Goal: Transaction & Acquisition: Register for event/course

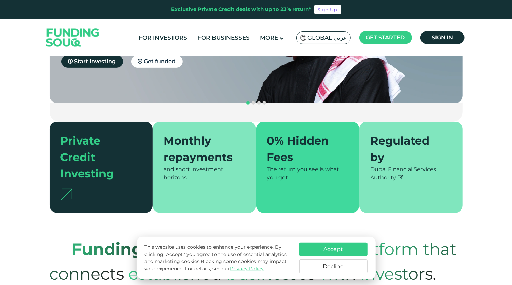
scroll to position [125, 0]
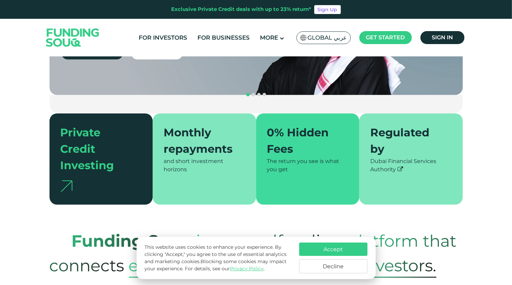
click at [319, 247] on button "Accept" at bounding box center [333, 248] width 68 height 13
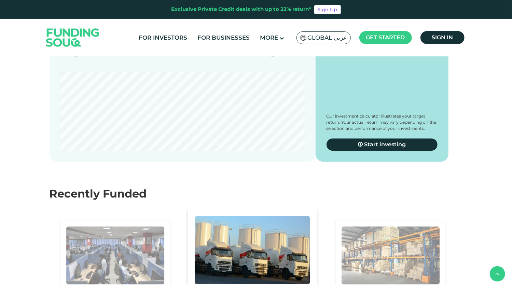
scroll to position [1183, 0]
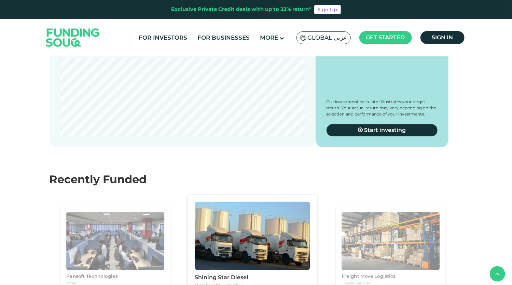
drag, startPoint x: 276, startPoint y: 142, endPoint x: 201, endPoint y: 139, distance: 74.5
click at [201, 42] on div "date slider" at bounding box center [199, 36] width 12 height 12
type tc-range-slider "5"
click at [224, 29] on span "5 Years" at bounding box center [206, 21] width 38 height 13
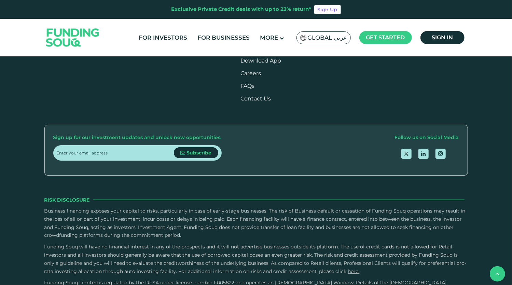
scroll to position [2013, 0]
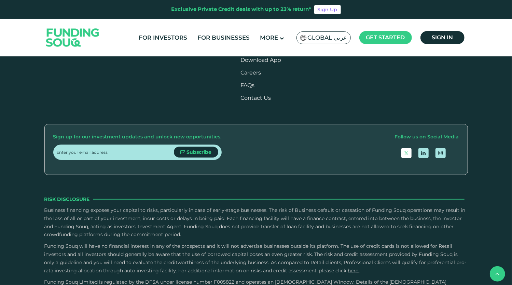
click at [410, 158] on link "open Twitter" at bounding box center [406, 153] width 10 height 10
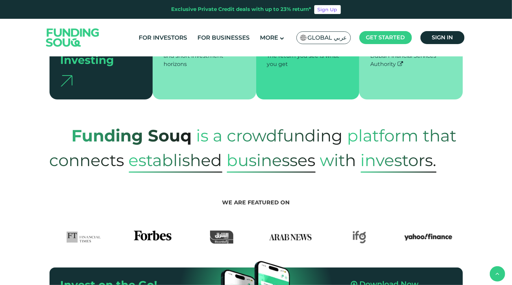
scroll to position [207, 0]
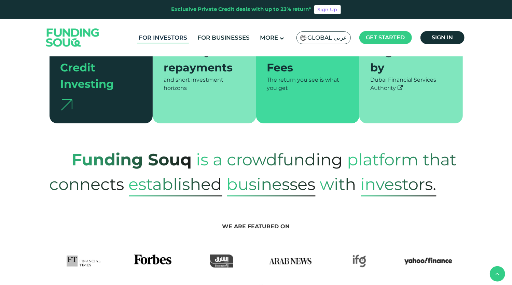
click at [173, 36] on link "For Investors" at bounding box center [163, 37] width 52 height 11
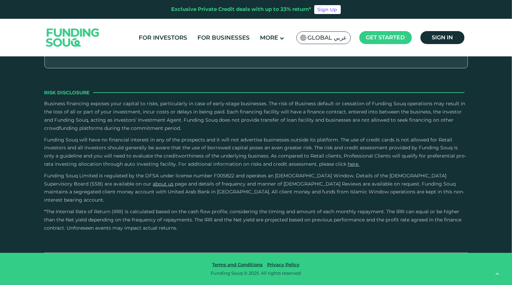
scroll to position [948, 0]
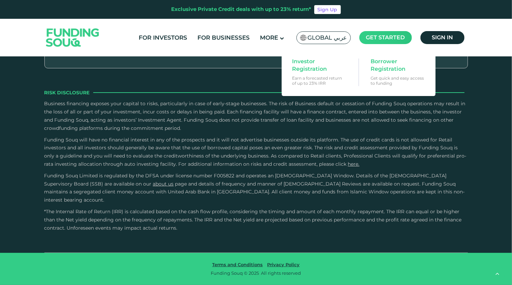
click at [373, 40] on span "Get started" at bounding box center [385, 37] width 39 height 6
click at [312, 69] on span "Investor Registration" at bounding box center [318, 65] width 53 height 15
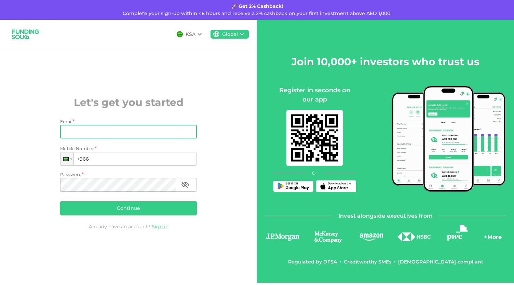
click at [162, 129] on input "Email" at bounding box center [124, 132] width 129 height 14
click at [95, 132] on input "Email" at bounding box center [124, 132] width 129 height 14
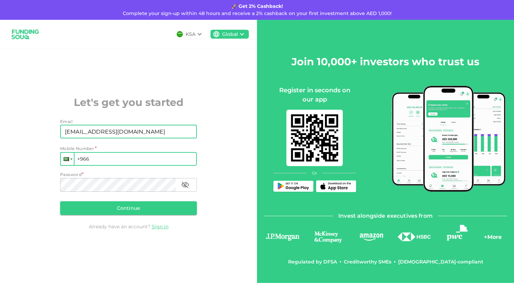
type input "Ahmedwally@hotmail.com"
click at [67, 162] on div at bounding box center [67, 159] width 13 height 12
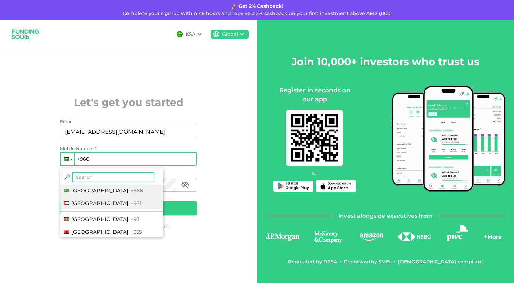
click at [80, 201] on span "United Arab Emirates" at bounding box center [99, 203] width 57 height 6
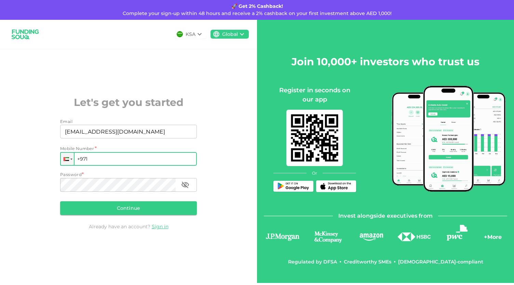
click at [98, 155] on input "+971" at bounding box center [128, 159] width 137 height 14
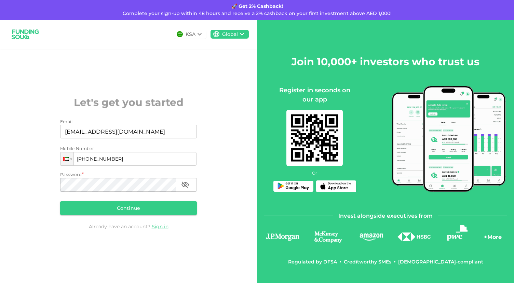
type input "+971 555 013 274"
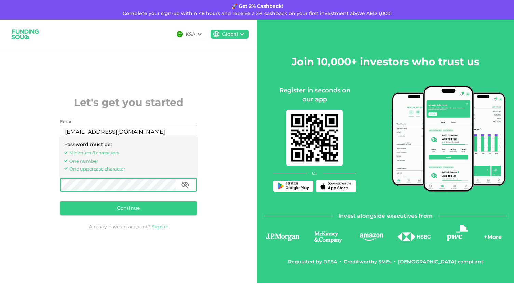
click at [183, 187] on icon "button" at bounding box center [185, 185] width 8 height 8
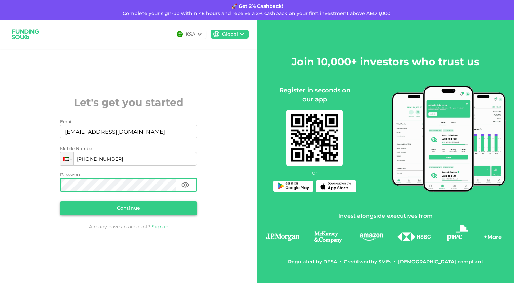
click at [127, 205] on button "Continue" at bounding box center [128, 208] width 137 height 14
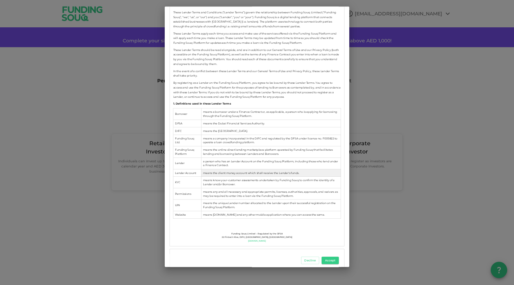
scroll to position [85, 0]
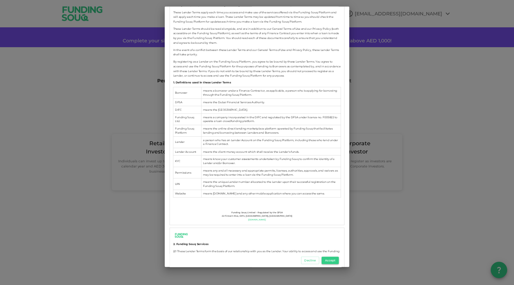
click at [331, 261] on button "Accept" at bounding box center [329, 260] width 17 height 8
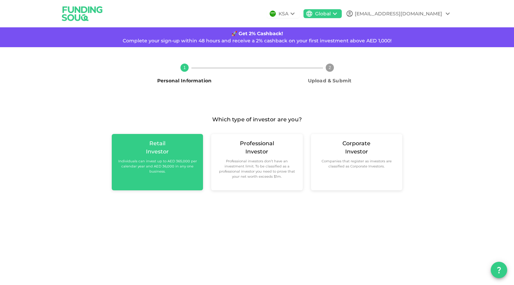
click at [169, 162] on small "Individuals can invest up to AED 365,000 per calendar year and AED 36,000 in an…" at bounding box center [157, 165] width 80 height 15
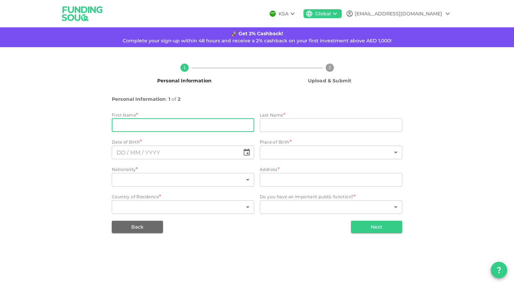
click at [174, 129] on input "firstName" at bounding box center [183, 125] width 142 height 14
type input "Ahmed"
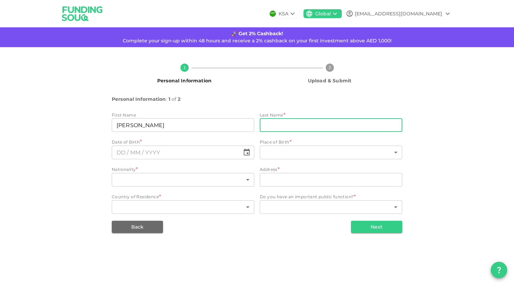
click at [268, 130] on input "lastName" at bounding box center [331, 125] width 142 height 14
type input "Waly"
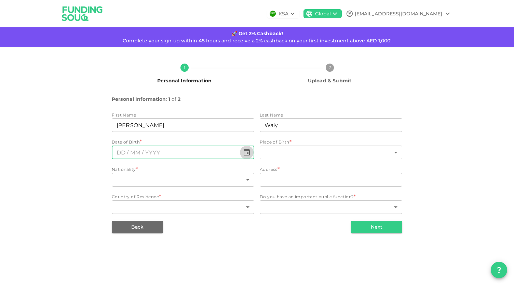
click at [248, 154] on icon "Choose date" at bounding box center [246, 152] width 6 height 7
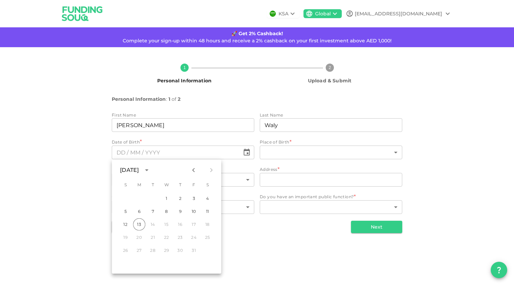
click at [139, 167] on div "October 2025" at bounding box center [129, 170] width 19 height 8
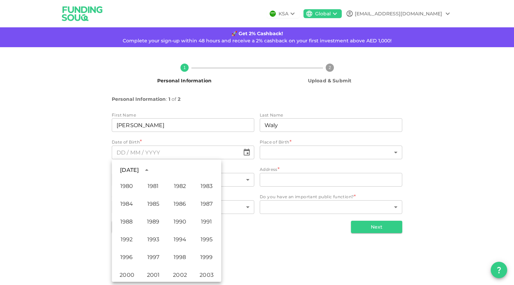
scroll to position [357, 0]
click at [204, 201] on button "1987" at bounding box center [206, 203] width 25 height 12
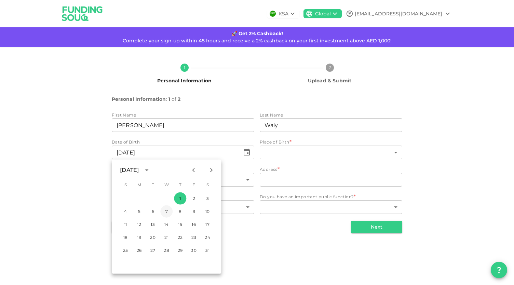
click at [165, 211] on button "7" at bounding box center [166, 211] width 12 height 12
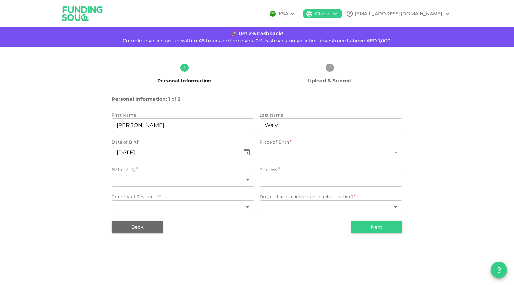
type input "⁦⁨07⁩ / ⁨01⁩ / ⁨1987⁩⁩"
click at [298, 150] on body "KSA Global Ahmedwally@hotmail.com 🚀 Get 2% Cashback! Complete your sign-up with…" at bounding box center [257, 142] width 514 height 285
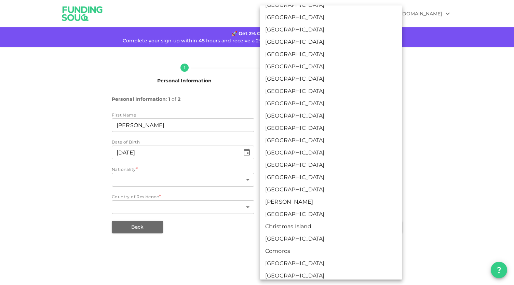
scroll to position [309, 0]
click at [279, 100] on li "Burkina Faso" at bounding box center [331, 103] width 142 height 12
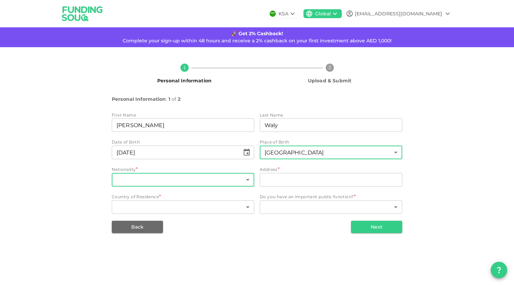
click at [199, 178] on body "KSA Global Ahmedwally@hotmail.com 🚀 Get 2% Cashback! Complete your sign-up with…" at bounding box center [257, 142] width 514 height 285
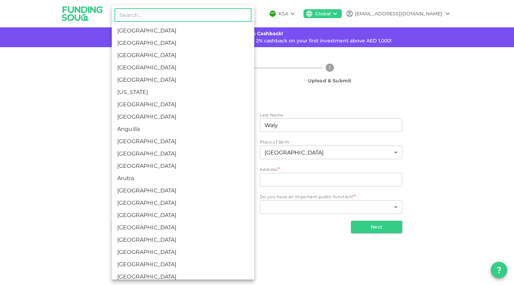
click at [301, 152] on div at bounding box center [257, 142] width 514 height 285
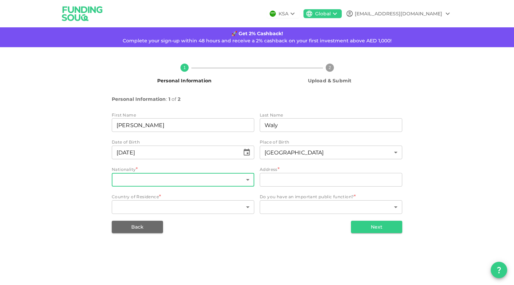
click at [301, 152] on body "KSA Global Ahmedwally@hotmail.com 🚀 Get 2% Cashback! Complete your sign-up with…" at bounding box center [257, 142] width 514 height 285
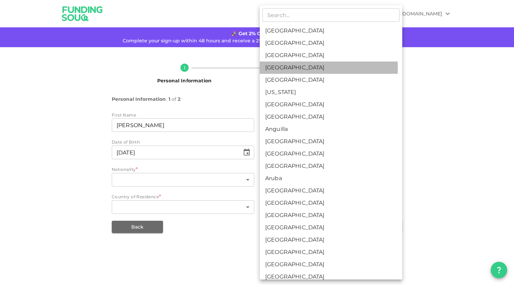
click at [285, 68] on li "Albania" at bounding box center [331, 67] width 142 height 12
type input "4"
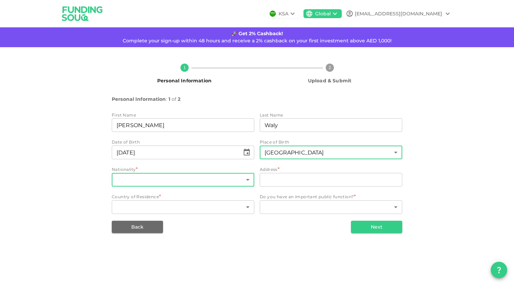
click at [199, 178] on body "KSA Global Ahmedwally@hotmail.com 🚀 Get 2% Cashback! Complete your sign-up with…" at bounding box center [257, 142] width 514 height 285
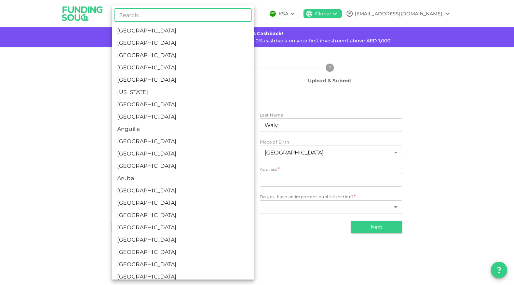
click at [167, 65] on li "Albania" at bounding box center [183, 67] width 142 height 12
type input "4"
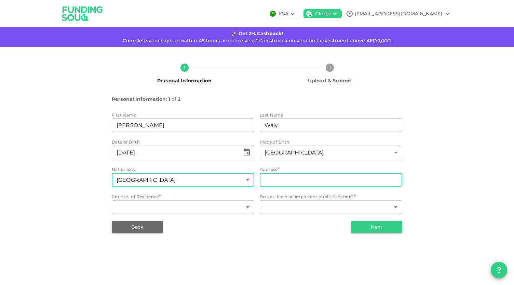
click at [299, 185] on input "address" at bounding box center [331, 180] width 142 height 14
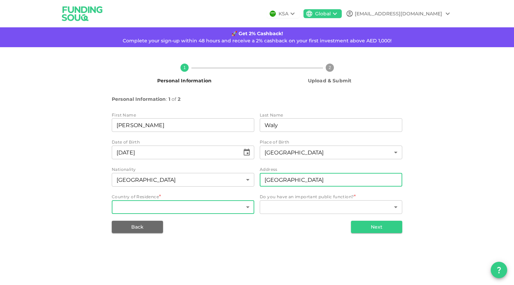
type input "Dubai"
click at [205, 206] on body "KSA Global Ahmedwally@hotmail.com 🚀 Get 2% Cashback! Complete your sign-up with…" at bounding box center [257, 142] width 514 height 285
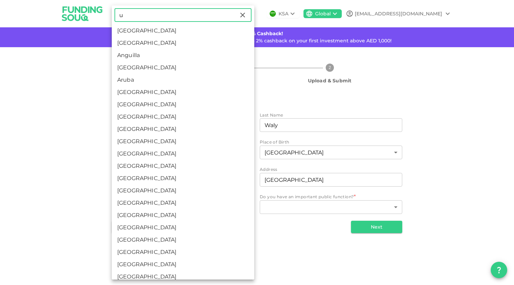
type input "u"
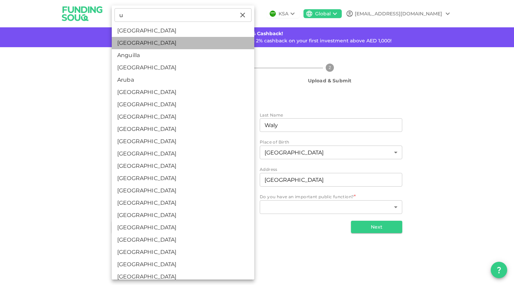
click at [202, 45] on li "United Arab Emirates" at bounding box center [183, 43] width 142 height 12
type input "2"
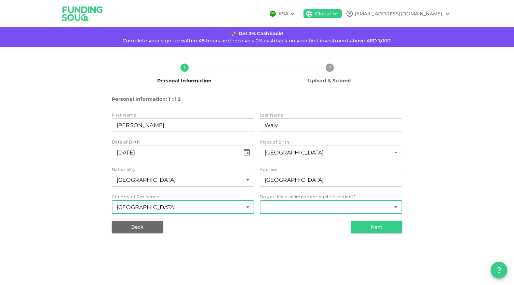
click at [296, 208] on body "KSA Global Ahmedwally@hotmail.com 🚀 Get 2% Cashback! Complete your sign-up with…" at bounding box center [257, 142] width 514 height 285
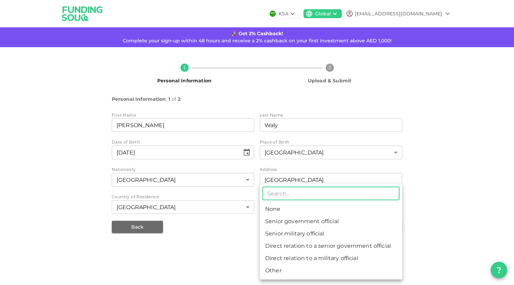
click at [296, 208] on li "None" at bounding box center [331, 209] width 142 height 12
type input "1"
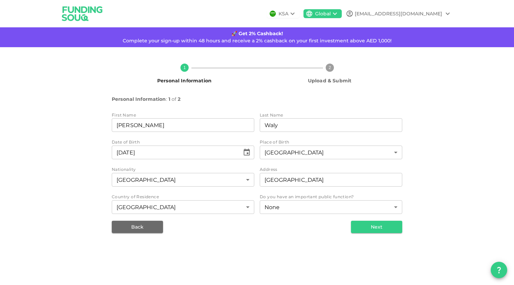
click at [285, 243] on div "1 Personal Information 2 Upload & Submit Personal Information : 1 of 2 First Na…" at bounding box center [257, 145] width 514 height 197
click at [368, 224] on button "Next" at bounding box center [376, 227] width 51 height 12
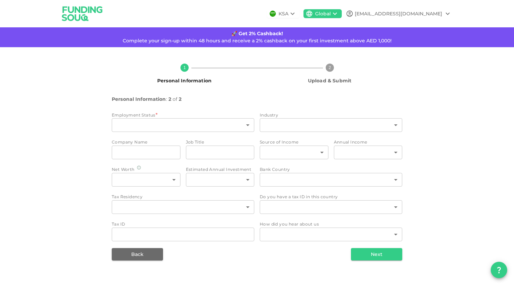
type input "2"
type input "false"
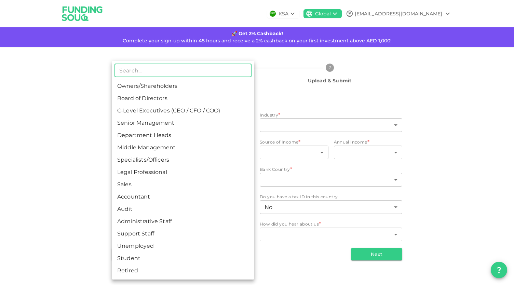
click at [211, 127] on body "KSA Global Ahmedwally@hotmail.com 🚀 Get 2% Cashback! Complete your sign-up with…" at bounding box center [257, 142] width 514 height 285
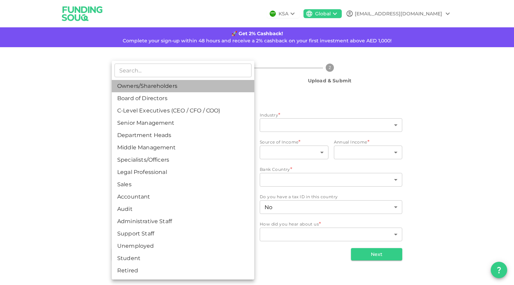
click at [187, 89] on li "Owners/Shareholders" at bounding box center [183, 86] width 142 height 12
type input "1"
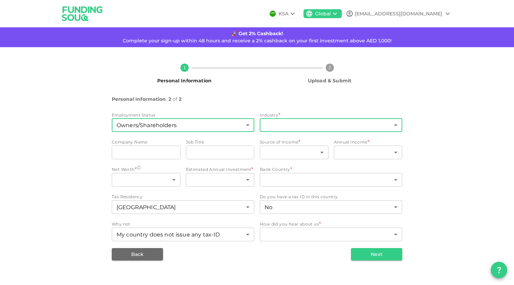
click at [268, 127] on body "KSA Global Ahmedwally@hotmail.com 🚀 Get 2% Cashback! Complete your sign-up with…" at bounding box center [257, 142] width 514 height 285
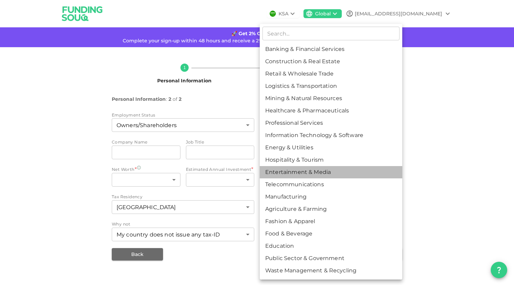
click at [294, 171] on li "Entertainment & Media" at bounding box center [331, 172] width 142 height 12
type input "11"
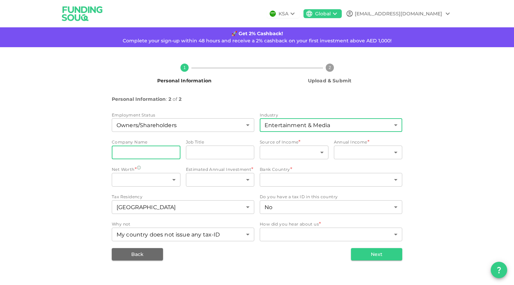
click at [173, 153] on input "companyName" at bounding box center [146, 152] width 69 height 14
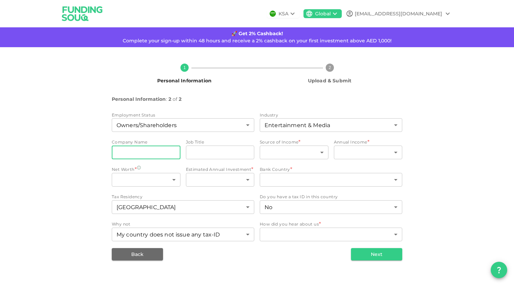
type input "VYE COMMS"
click at [196, 152] on input "jobTitle" at bounding box center [220, 152] width 69 height 14
type input "CEO AND FOUNDER"
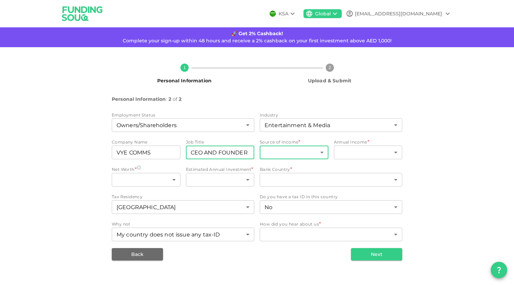
click at [277, 155] on body "KSA Global Ahmedwally@hotmail.com 🚀 Get 2% Cashback! Complete your sign-up with…" at bounding box center [257, 142] width 514 height 285
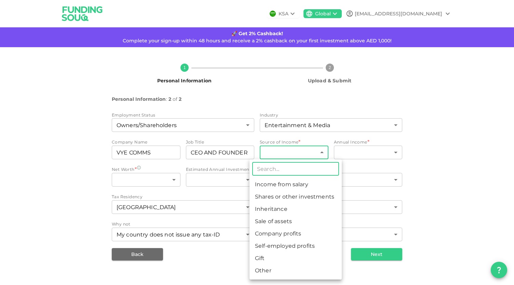
click at [271, 236] on li "Company profits" at bounding box center [295, 233] width 92 height 12
type input "5"
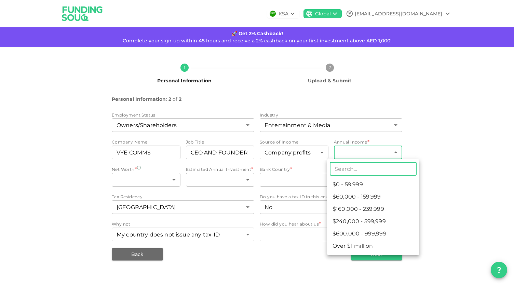
click at [352, 153] on body "KSA Global Ahmedwally@hotmail.com 🚀 Get 2% Cashback! Complete your sign-up with…" at bounding box center [257, 142] width 514 height 285
click at [342, 199] on li "$60,000 - 159,999" at bounding box center [373, 197] width 92 height 12
type input "2"
click at [348, 150] on body "KSA Global Ahmedwally@hotmail.com 🚀 Get 2% Cashback! Complete your sign-up with…" at bounding box center [257, 142] width 514 height 285
click at [348, 150] on div at bounding box center [257, 142] width 514 height 285
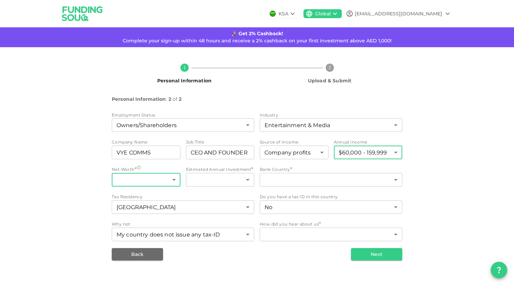
click at [141, 177] on body "KSA Global Ahmedwally@hotmail.com 🚀 Get 2% Cashback! Complete your sign-up with…" at bounding box center [257, 142] width 514 height 285
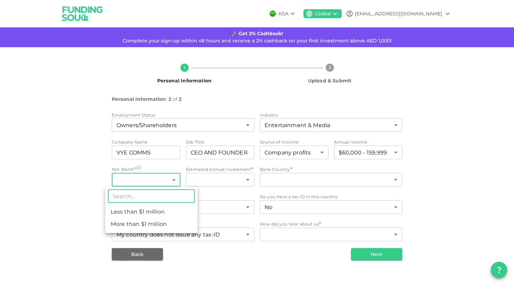
click at [136, 209] on li "Less than $1 million" at bounding box center [151, 212] width 92 height 12
type input "1"
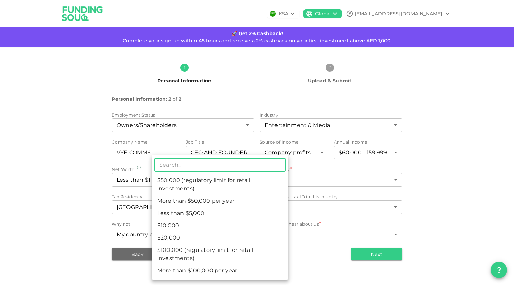
click at [208, 182] on body "KSA Global Ahmedwally@hotmail.com 🚀 Get 2% Cashback! Complete your sign-up with…" at bounding box center [257, 142] width 514 height 285
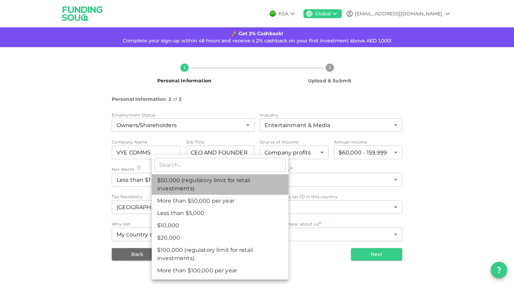
click at [208, 182] on li "$50,000 (regulatory limit for retail investments)" at bounding box center [220, 184] width 137 height 20
type input "4"
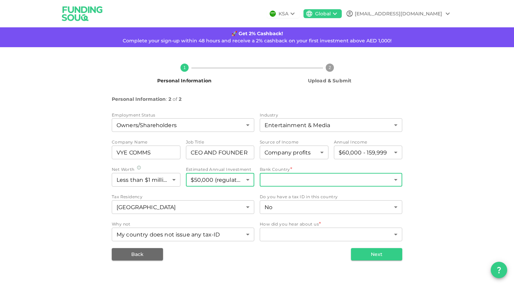
click at [281, 183] on body "KSA Global Ahmedwally@hotmail.com 🚀 Get 2% Cashback! Complete your sign-up with…" at bounding box center [257, 142] width 514 height 285
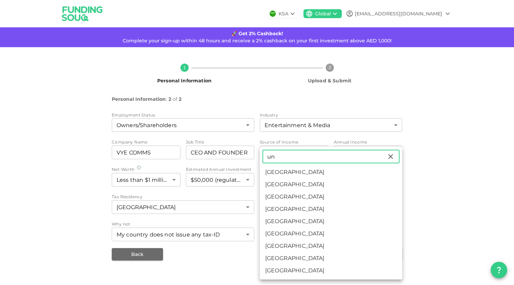
type input "un"
click at [290, 168] on li "United Arab Emirates" at bounding box center [331, 172] width 142 height 12
type input "2"
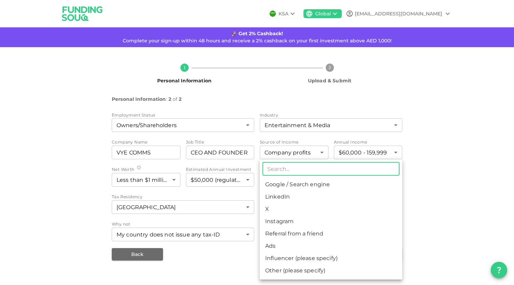
click at [300, 231] on body "KSA Global Ahmedwally@hotmail.com 🚀 Get 2% Cashback! Complete your sign-up with…" at bounding box center [257, 142] width 514 height 285
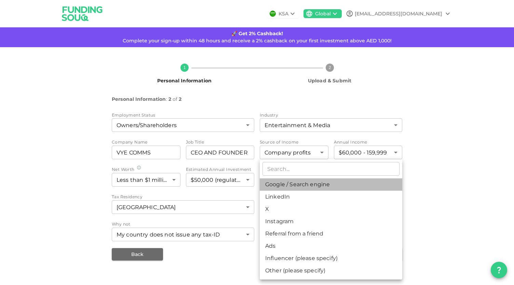
click at [286, 183] on li "Google / Search engine" at bounding box center [331, 184] width 142 height 12
type input "1"
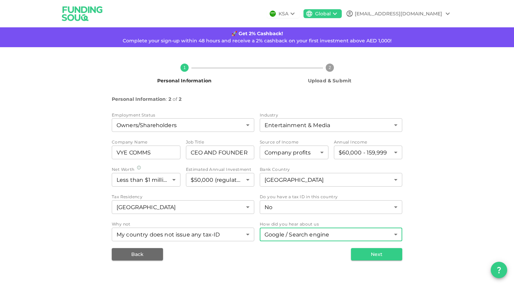
click at [215, 253] on div "Back Next" at bounding box center [257, 254] width 290 height 12
click at [380, 258] on button "Next" at bounding box center [376, 254] width 51 height 12
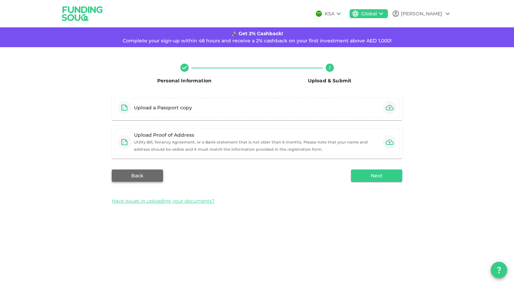
click at [139, 172] on button "Back" at bounding box center [137, 175] width 51 height 12
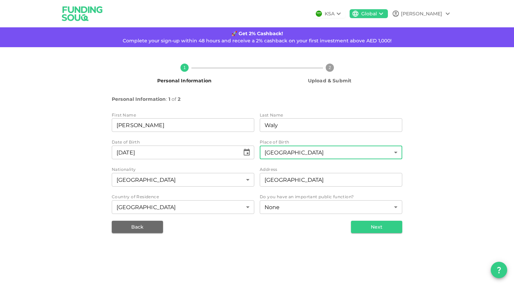
click at [326, 155] on body "KSA Global Ahmed 🚀 Get 2% Cashback! Complete your sign-up within 48 hours and r…" at bounding box center [257, 142] width 514 height 285
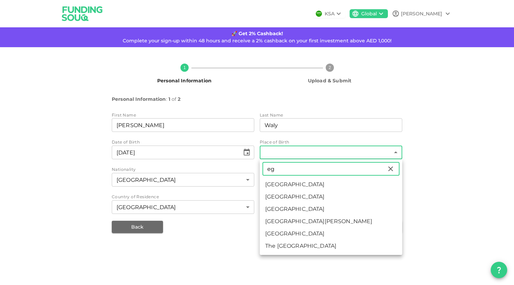
type input "eg"
click at [274, 194] on li "Egypt" at bounding box center [331, 197] width 142 height 12
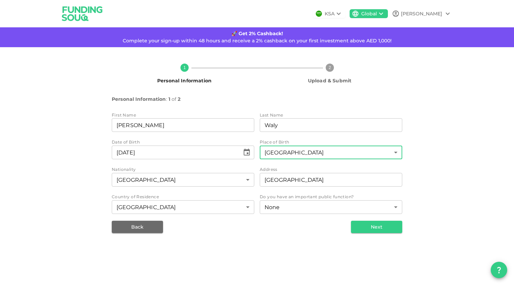
type input "57"
click at [212, 181] on body "KSA Global Ahmed 🚀 Get 2% Cashback! Complete your sign-up within 48 hours and r…" at bounding box center [257, 142] width 514 height 285
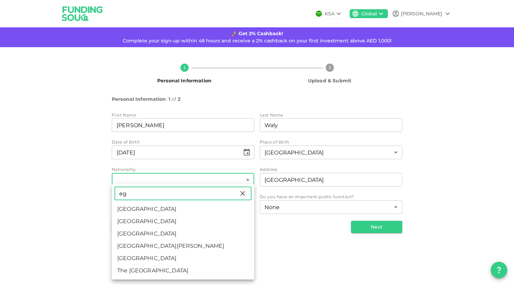
type input "eg"
click at [160, 219] on li "Egypt" at bounding box center [183, 221] width 142 height 12
type input "57"
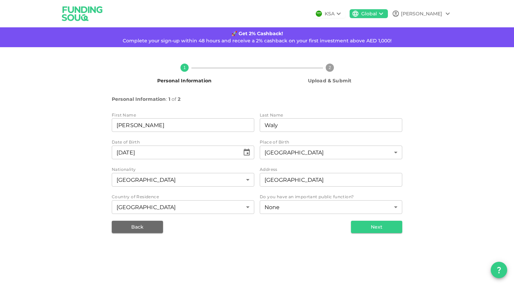
click at [271, 228] on div "Back Next" at bounding box center [257, 227] width 290 height 12
click at [237, 153] on input "⁦⁨07⁩ / ⁨01⁩ / ⁨1987⁩⁩" at bounding box center [176, 152] width 128 height 14
click at [243, 153] on icon "Choose date, selected date is Jan 7, 1987" at bounding box center [246, 152] width 8 height 8
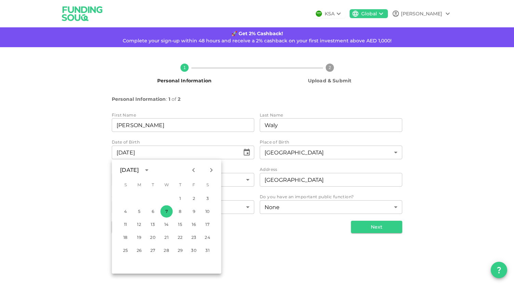
click at [152, 170] on button "calendar view is open, switch to year view" at bounding box center [147, 170] width 12 height 12
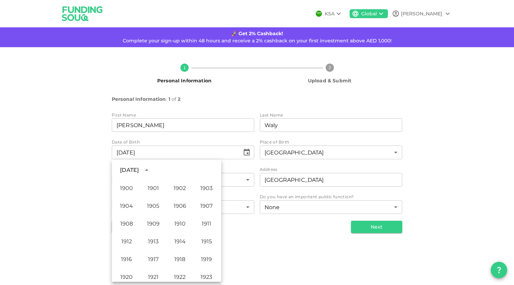
scroll to position [330, 0]
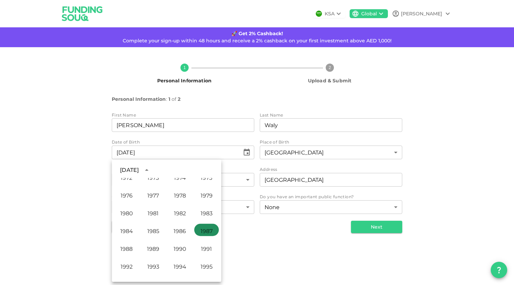
click at [200, 230] on button "1987" at bounding box center [206, 230] width 25 height 12
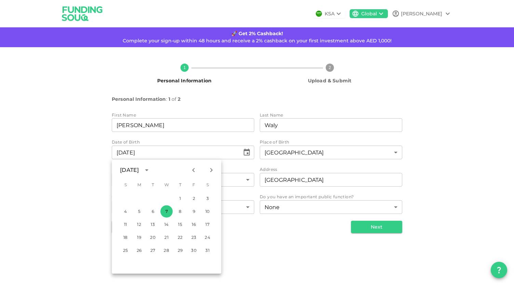
click at [211, 170] on icon "Next month" at bounding box center [211, 170] width 2 height 4
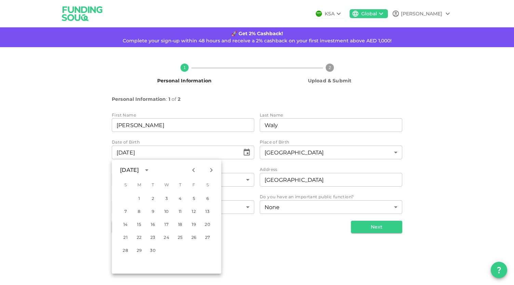
click at [211, 170] on icon "Next month" at bounding box center [211, 170] width 2 height 4
click at [209, 224] on button "19" at bounding box center [207, 224] width 12 height 12
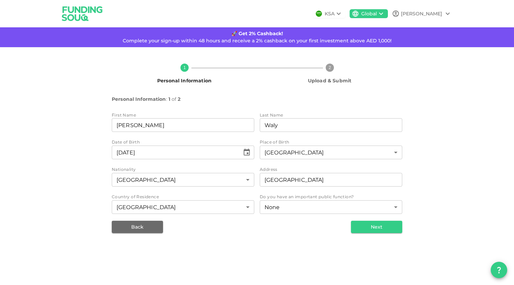
type input "⁦⁨19⁩ / ⁨09⁩ / ⁨1987⁩⁩"
click at [363, 228] on button "Next" at bounding box center [376, 227] width 51 height 12
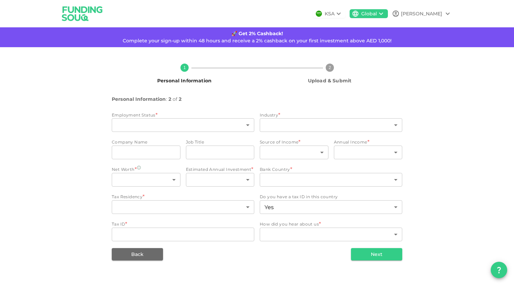
type input "1"
type input "11"
type input "VYE COMMS"
type input "CEO AND FOUNDER"
type input "5"
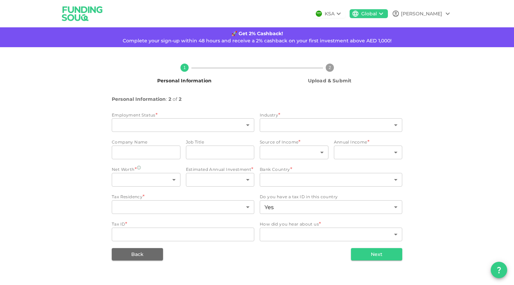
type input "2"
type input "1"
type input "4"
type input "2"
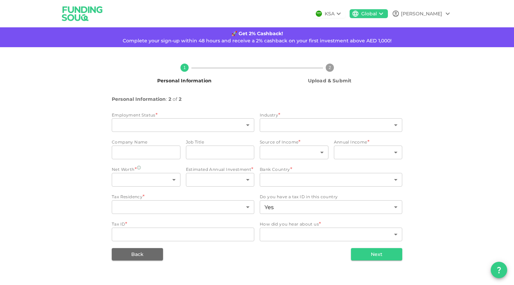
type input "false"
type input "1"
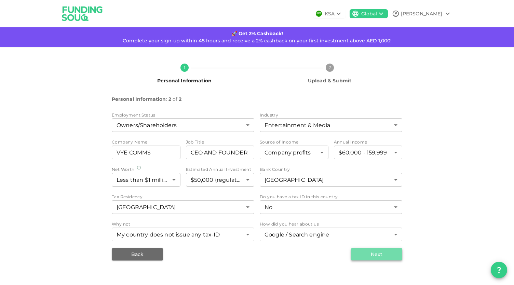
click at [371, 253] on button "Next" at bounding box center [376, 254] width 51 height 12
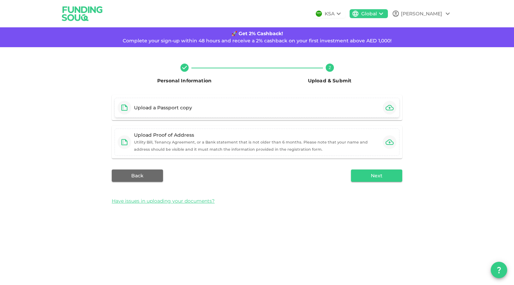
click at [238, 107] on div "Upload a Passport copy" at bounding box center [256, 108] width 285 height 20
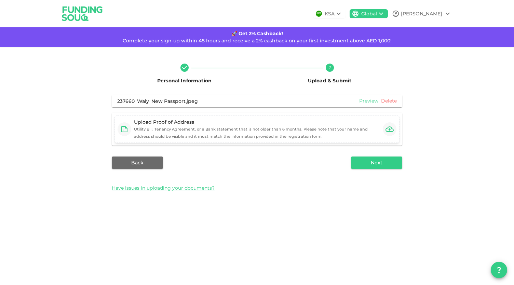
click at [186, 131] on small "Utility Bill, Tenancy Agreement, or a Bank statement that is not older than 6 m…" at bounding box center [251, 133] width 234 height 12
click at [235, 119] on div "Upload Proof of Address" at bounding box center [257, 121] width 246 height 7
click at [390, 129] on icon "button" at bounding box center [389, 128] width 8 height 5
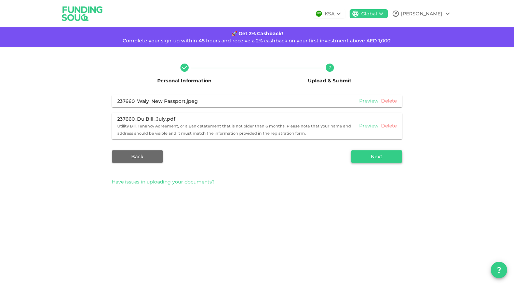
click at [365, 159] on button "Next" at bounding box center [376, 156] width 51 height 12
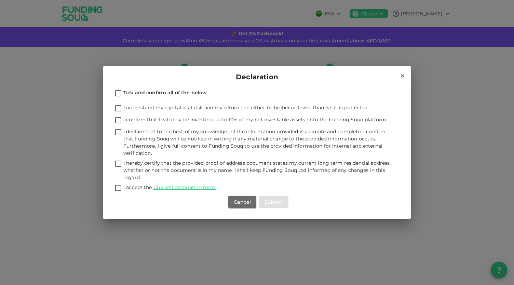
click at [117, 107] on input "I understand my capital is at risk and my return can either be higher or lower …" at bounding box center [118, 108] width 10 height 9
checkbox input "true"
click at [117, 116] on input "I confirm that I will only be investing up to 10% of my net investable assets o…" at bounding box center [118, 120] width 10 height 9
checkbox input "true"
click at [118, 133] on input "I declare that to the best of my knowledge, all the information provided is acc…" at bounding box center [118, 132] width 10 height 9
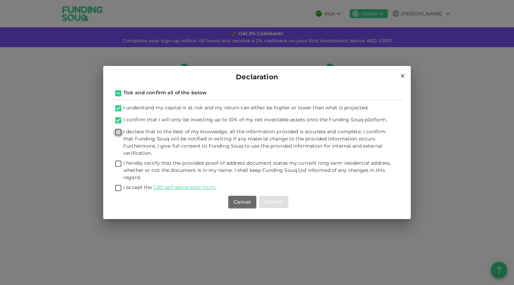
checkbox input "true"
click at [118, 164] on input "I hereby certify that the provided proof of address document states my current …" at bounding box center [118, 163] width 10 height 9
checkbox input "true"
click at [121, 190] on input "I accept the CRS self declaration form." at bounding box center [118, 188] width 10 height 9
checkbox input "true"
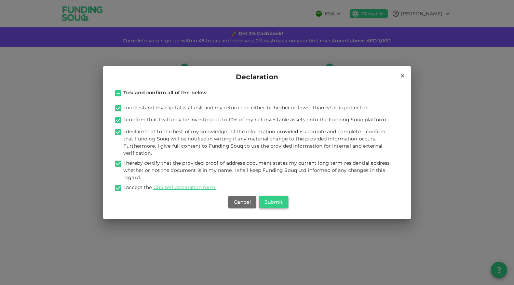
click at [271, 205] on button "Submit" at bounding box center [273, 202] width 29 height 12
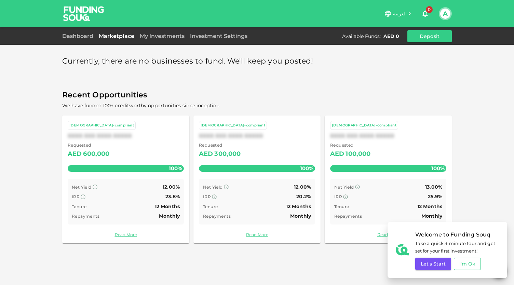
click at [463, 263] on button "I'm Ok" at bounding box center [466, 263] width 27 height 12
